Goal: Task Accomplishment & Management: Use online tool/utility

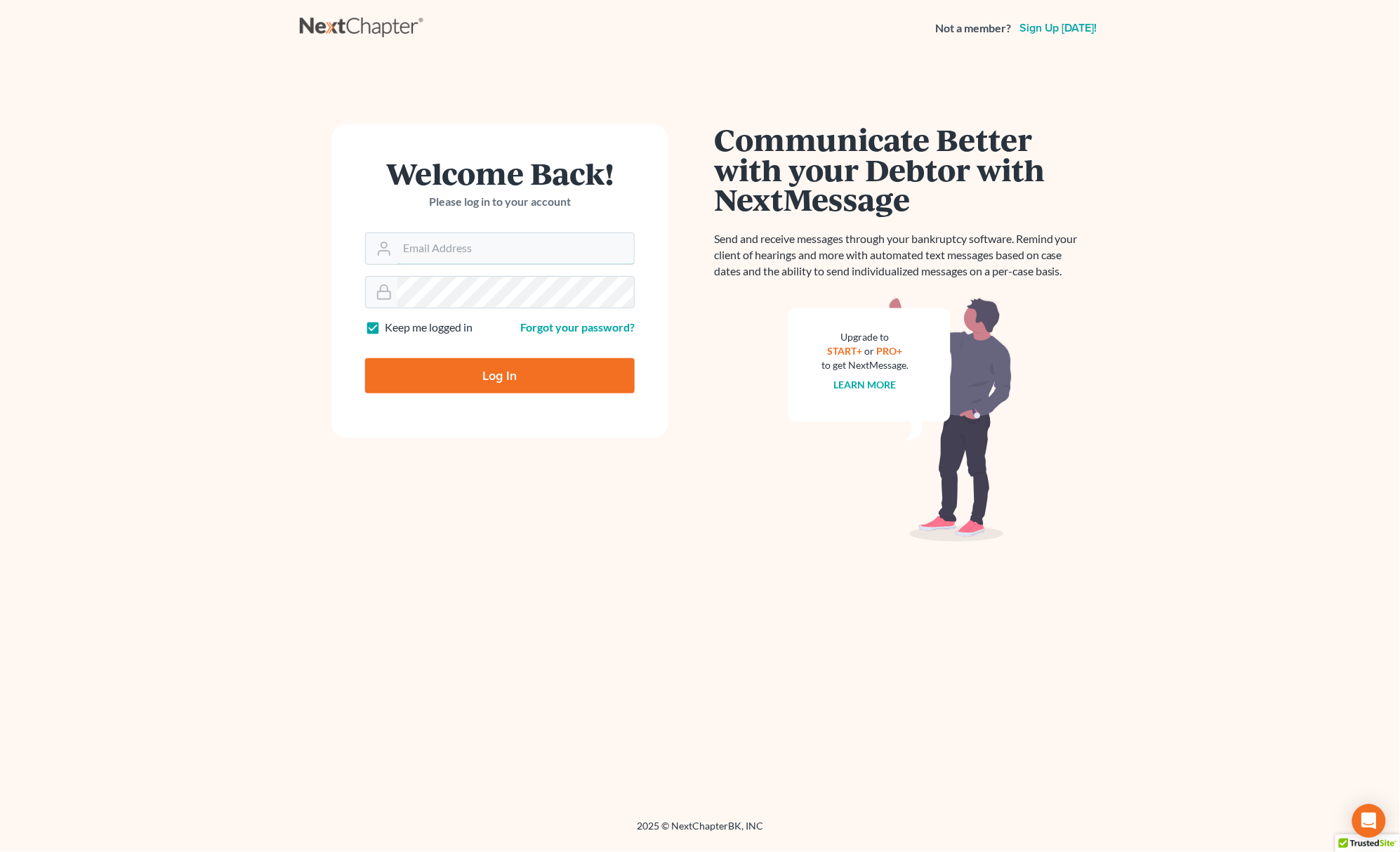
type input "[EMAIL_ADDRESS][DOMAIN_NAME]"
click at [571, 369] on input "Log In" at bounding box center [500, 376] width 269 height 35
type input "Thinking..."
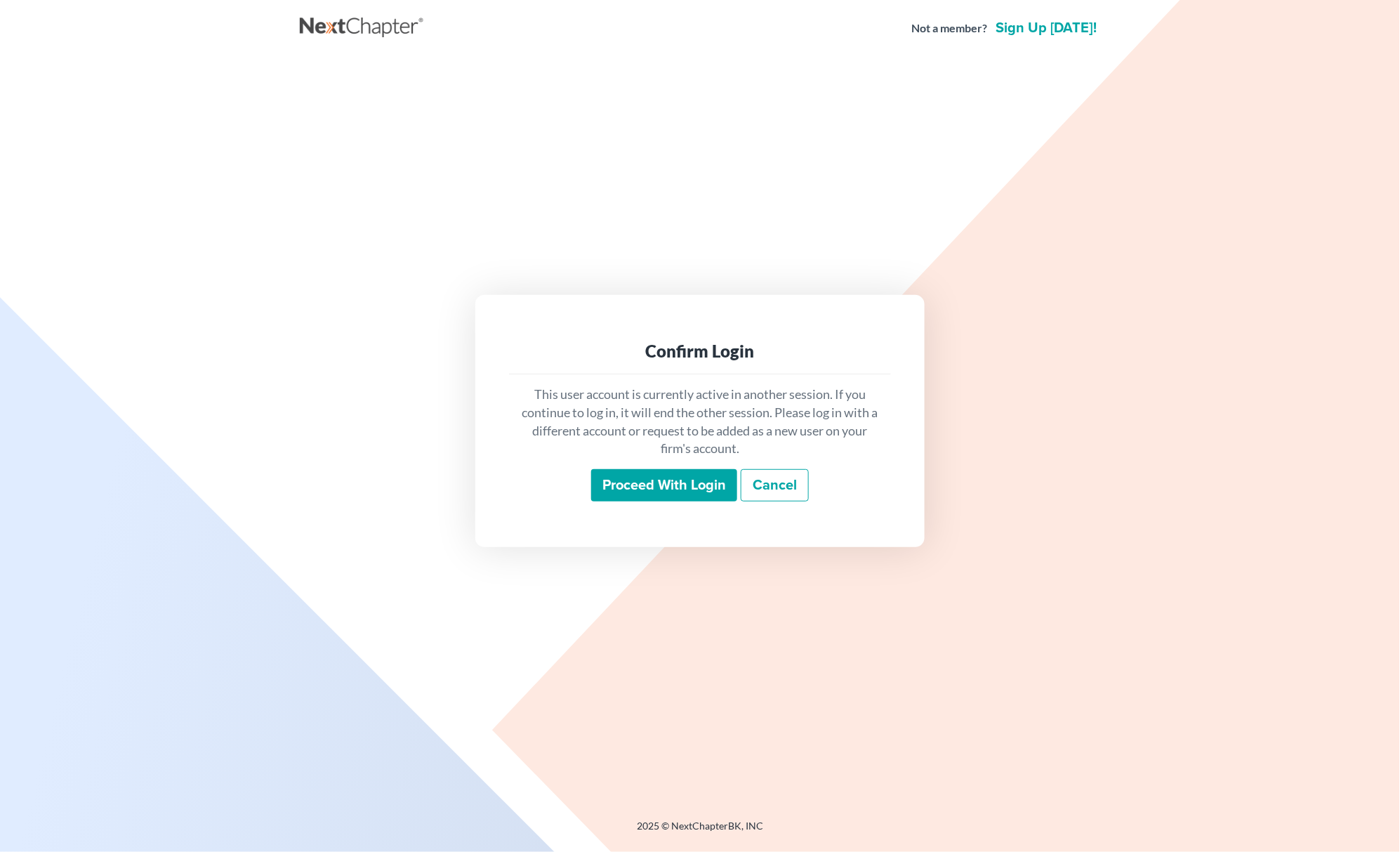
click at [656, 493] on input "Proceed with login" at bounding box center [664, 485] width 146 height 32
